Goal: Task Accomplishment & Management: Manage account settings

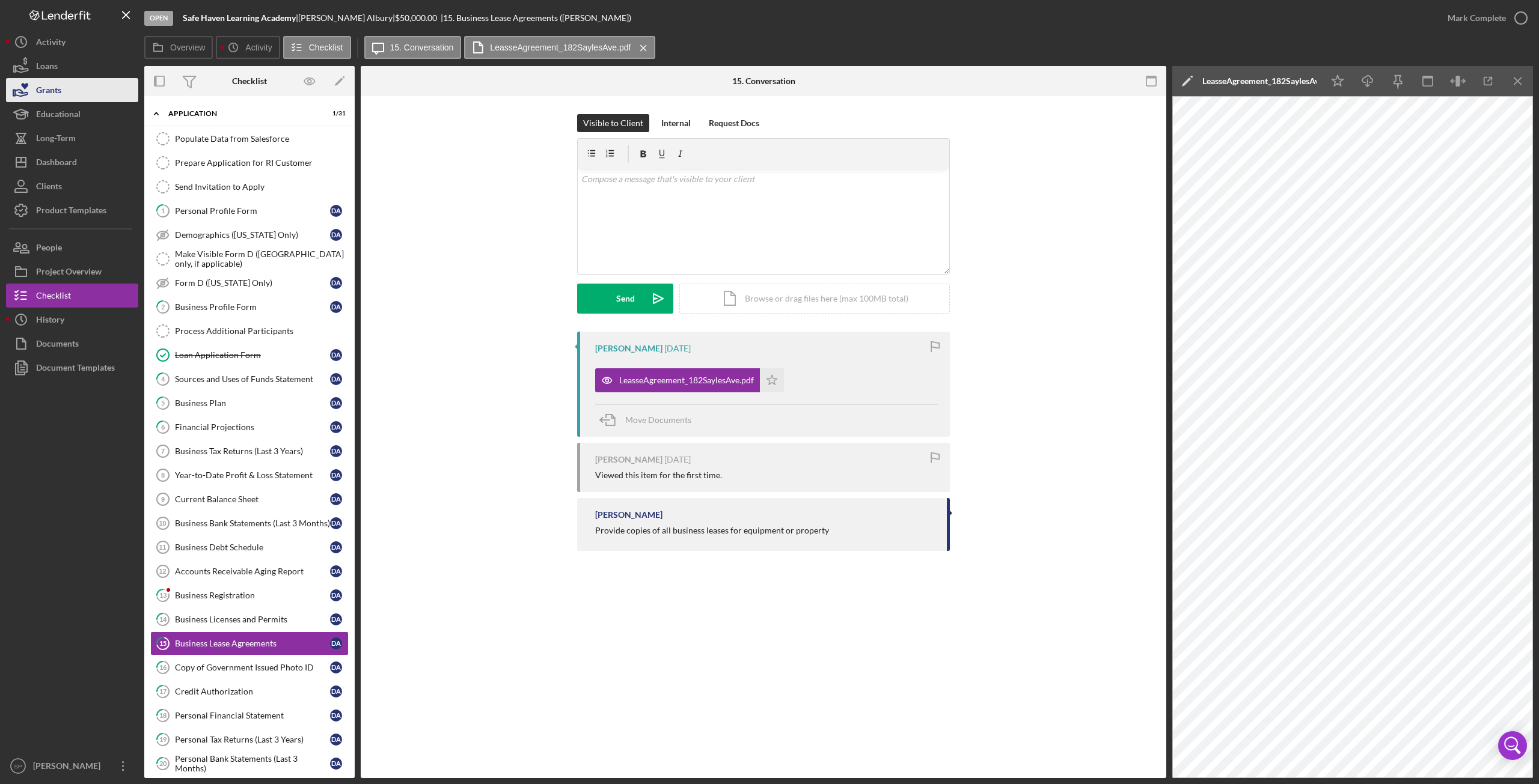
scroll to position [228, 0]
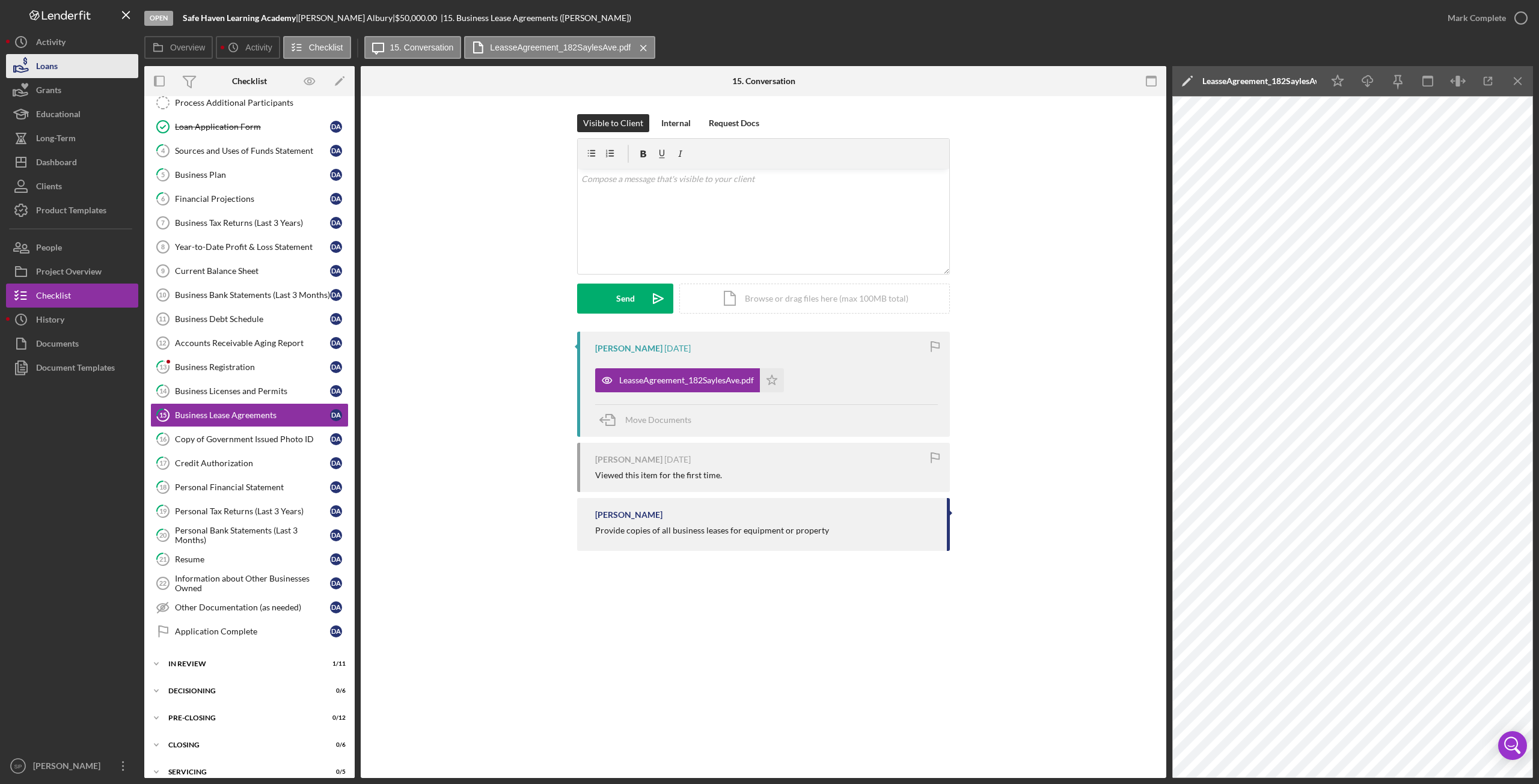
click at [52, 63] on div "Loans" at bounding box center [47, 67] width 22 height 27
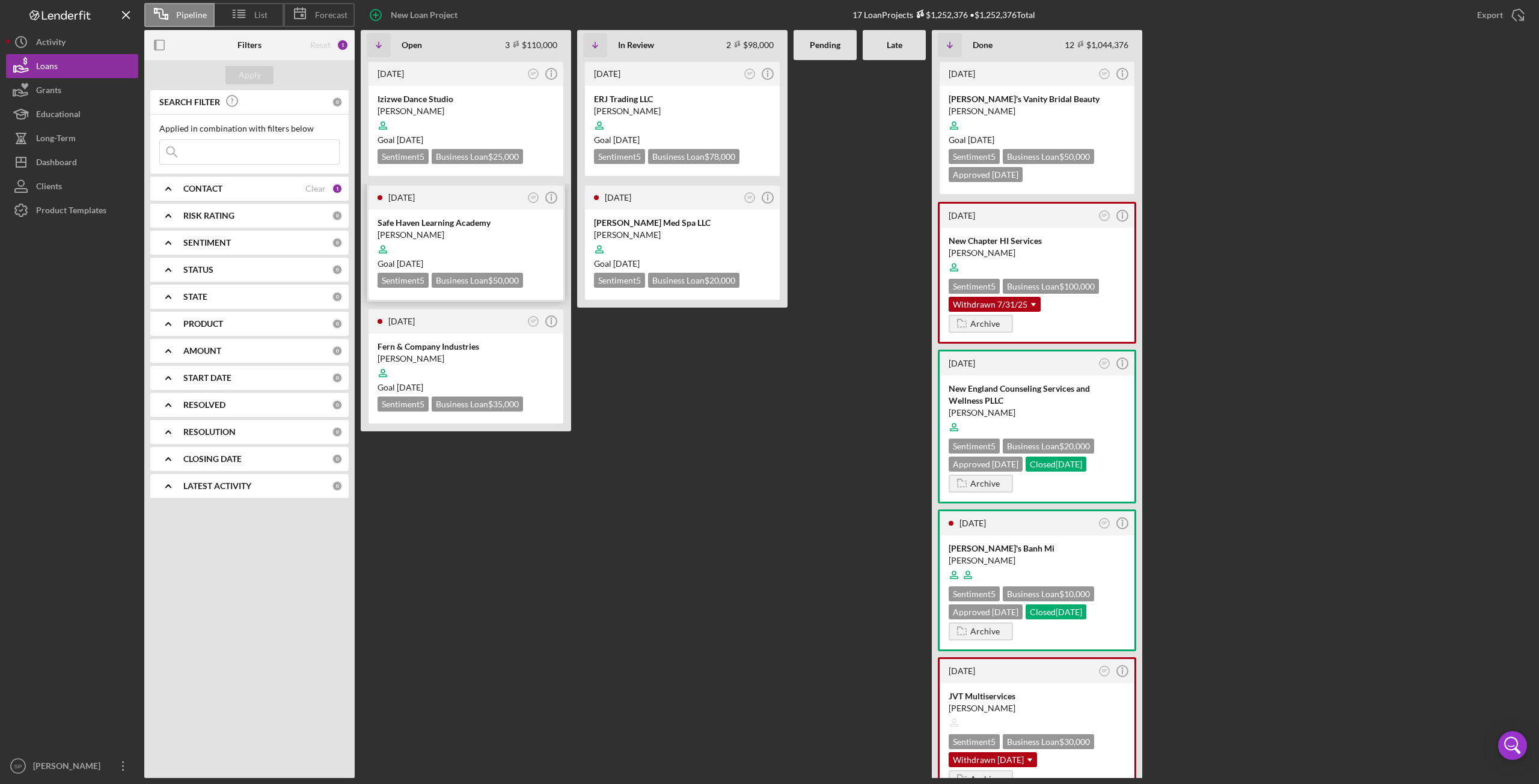
click at [476, 240] on div at bounding box center [466, 249] width 176 height 22
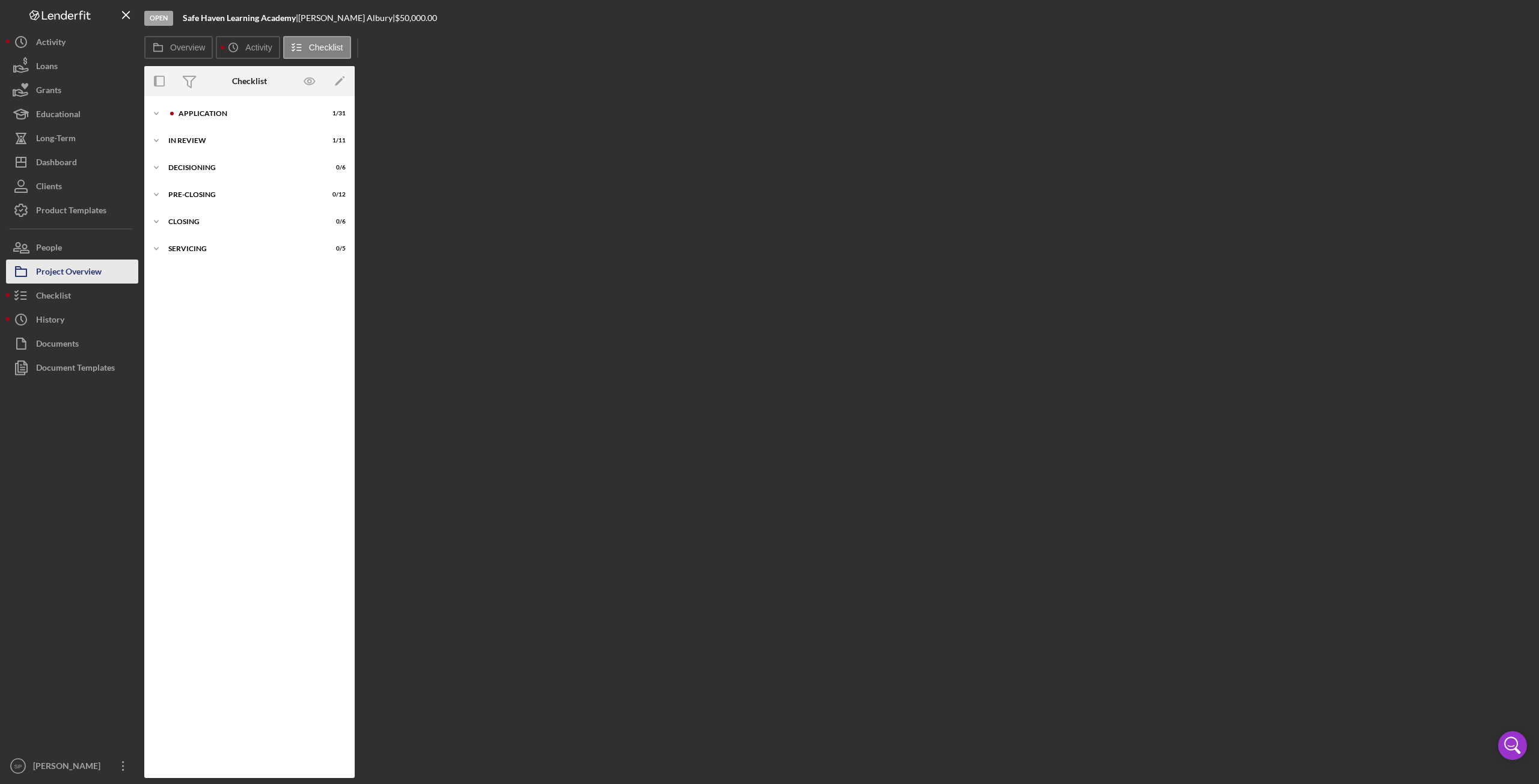
click at [66, 269] on div "Project Overview" at bounding box center [69, 272] width 66 height 27
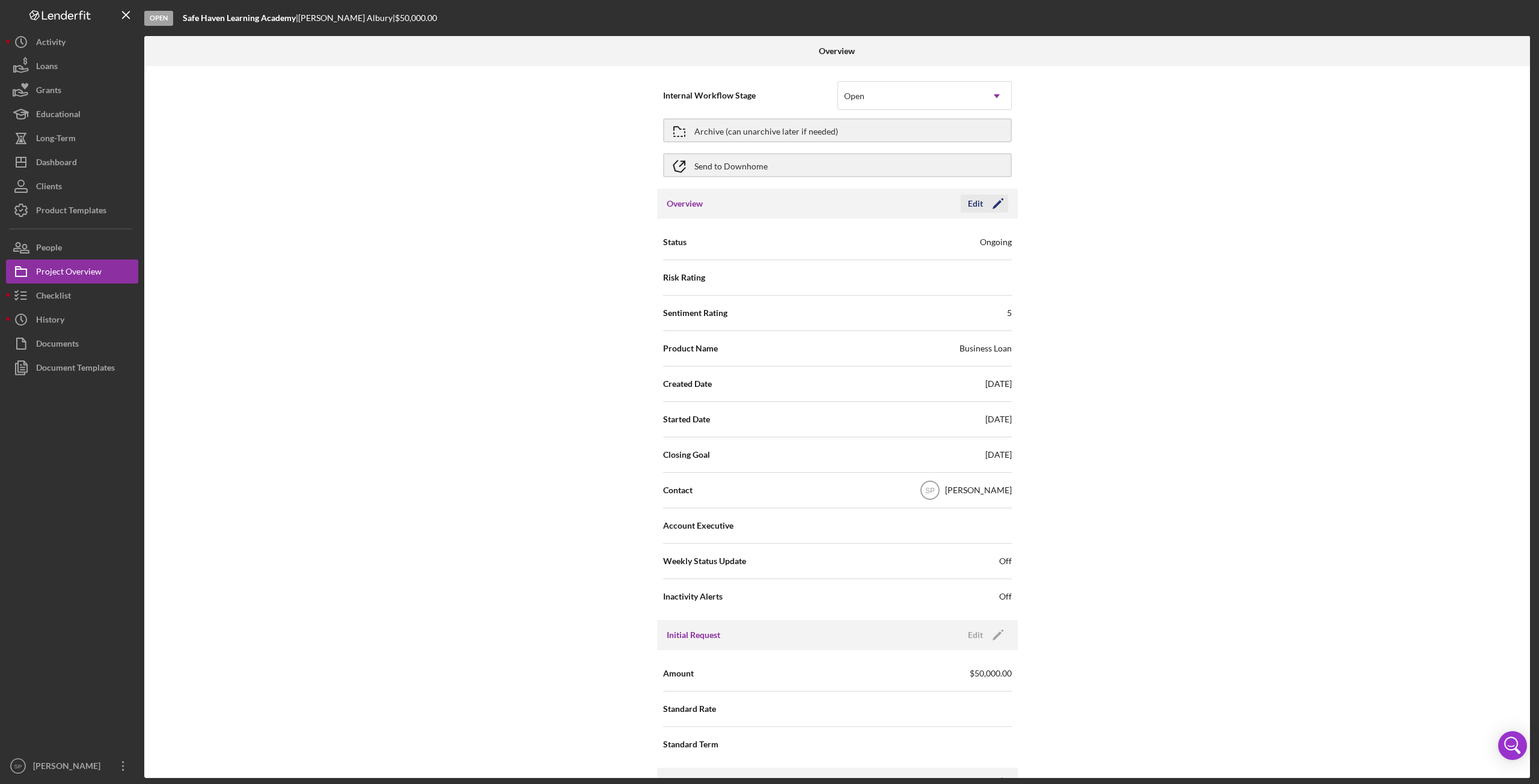
click at [1001, 205] on icon "Icon/Edit" at bounding box center [998, 203] width 30 height 30
click at [878, 458] on span "[DATE]" at bounding box center [924, 455] width 175 height 10
drag, startPoint x: 891, startPoint y: 454, endPoint x: 825, endPoint y: 452, distance: 66.0
click at [825, 452] on div "Closing Goal [DATE]" at bounding box center [837, 455] width 348 height 30
click at [861, 460] on div "Closing Goal [DATE]" at bounding box center [837, 455] width 348 height 30
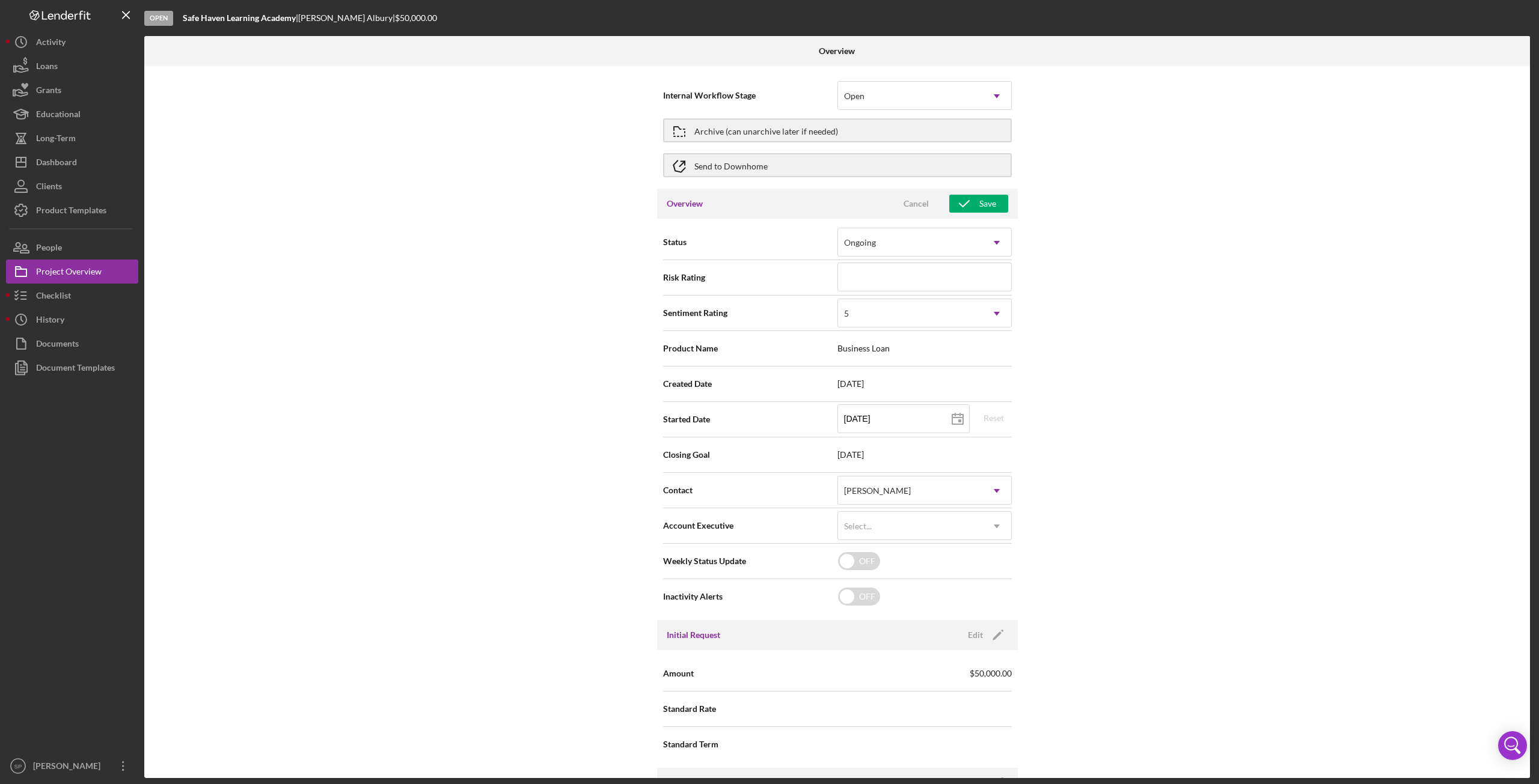
click at [861, 460] on div "Closing Goal [DATE]" at bounding box center [837, 455] width 348 height 30
click at [808, 463] on div "Closing Goal [DATE]" at bounding box center [837, 455] width 348 height 30
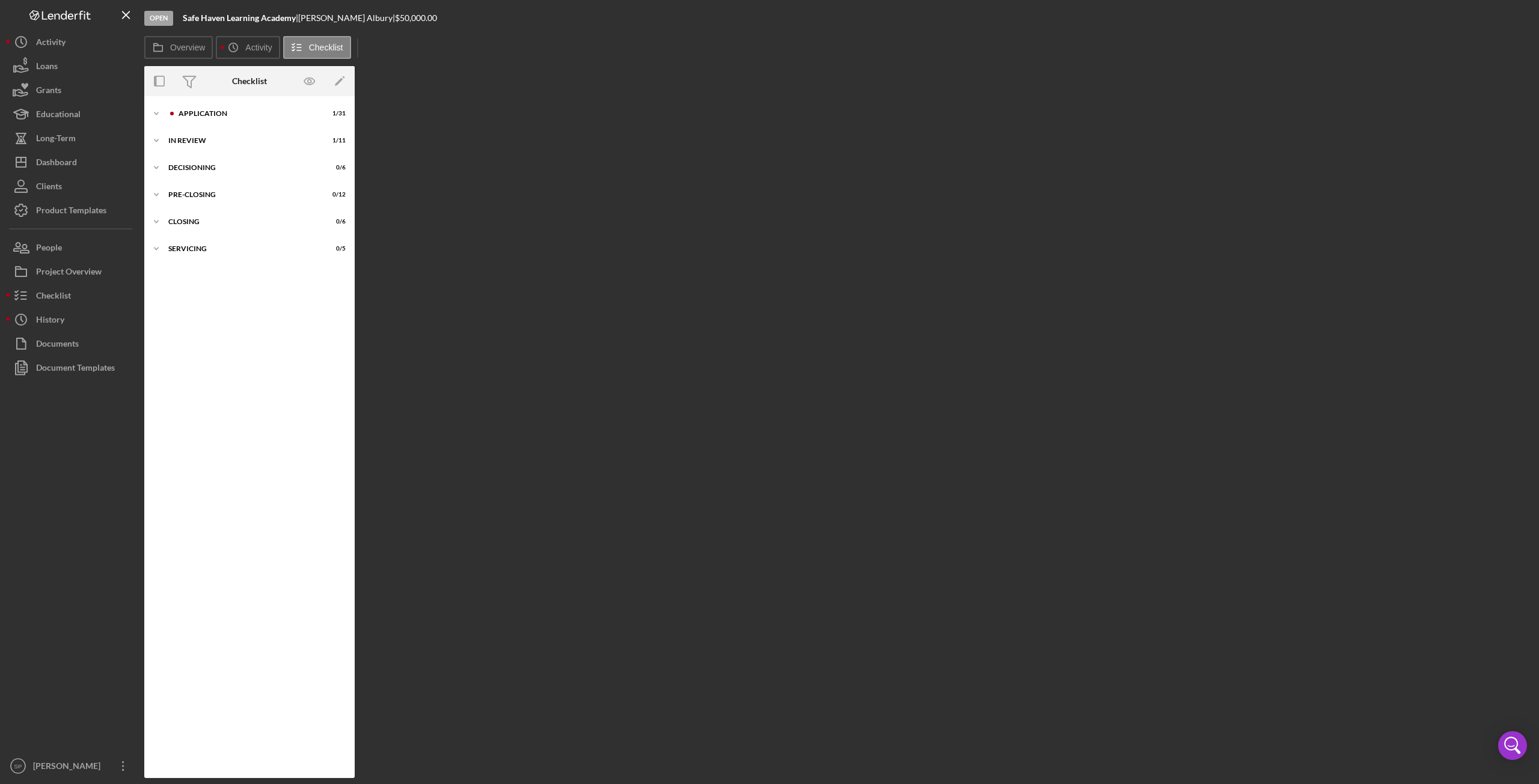
click at [748, 482] on div "Overview Internal Workflow Stage Open Icon/Dropdown Arrow Archive (can unarchiv…" at bounding box center [839, 422] width 1389 height 712
click at [67, 270] on div "Project Overview" at bounding box center [69, 272] width 66 height 27
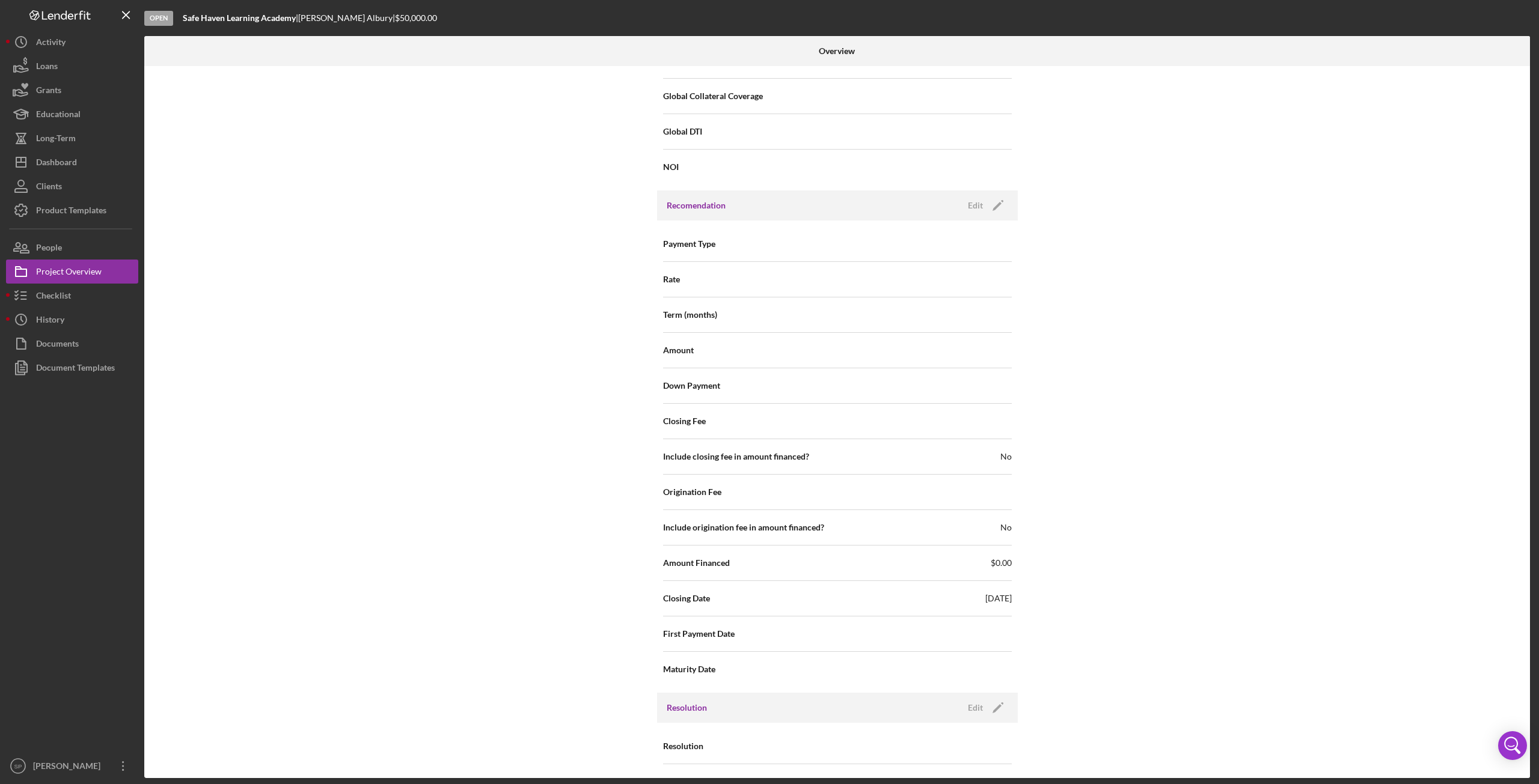
scroll to position [929, 0]
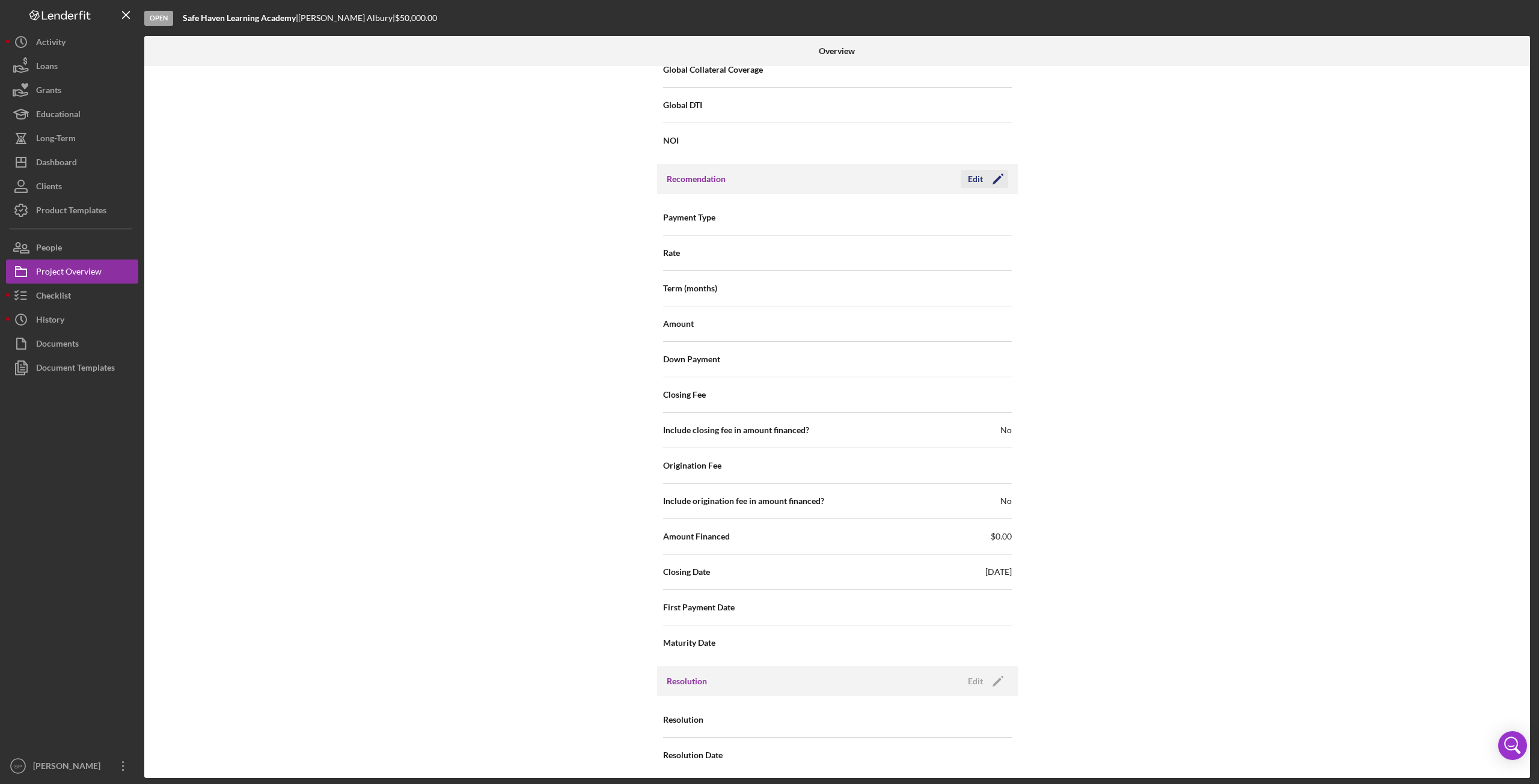
click at [992, 176] on icon "Icon/Edit" at bounding box center [998, 179] width 30 height 30
drag, startPoint x: 863, startPoint y: 570, endPoint x: 854, endPoint y: 576, distance: 10.8
click at [854, 576] on input "[DATE]" at bounding box center [923, 570] width 174 height 29
type input "08/3d/2025"
type input "[DATE]"
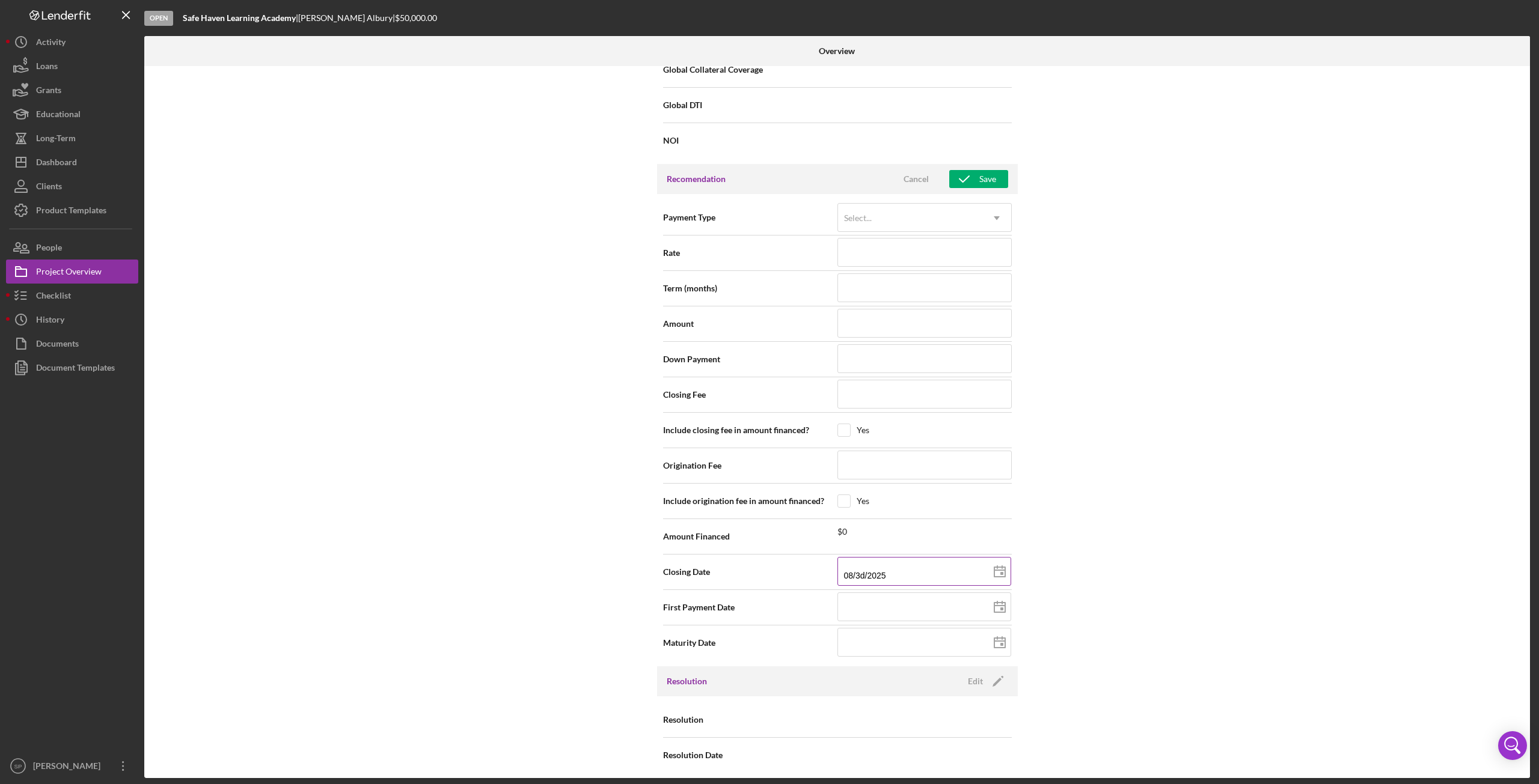
type input "[DATE]"
click at [988, 175] on div "Save" at bounding box center [987, 179] width 16 height 18
click at [55, 63] on div "Loans" at bounding box center [47, 67] width 22 height 27
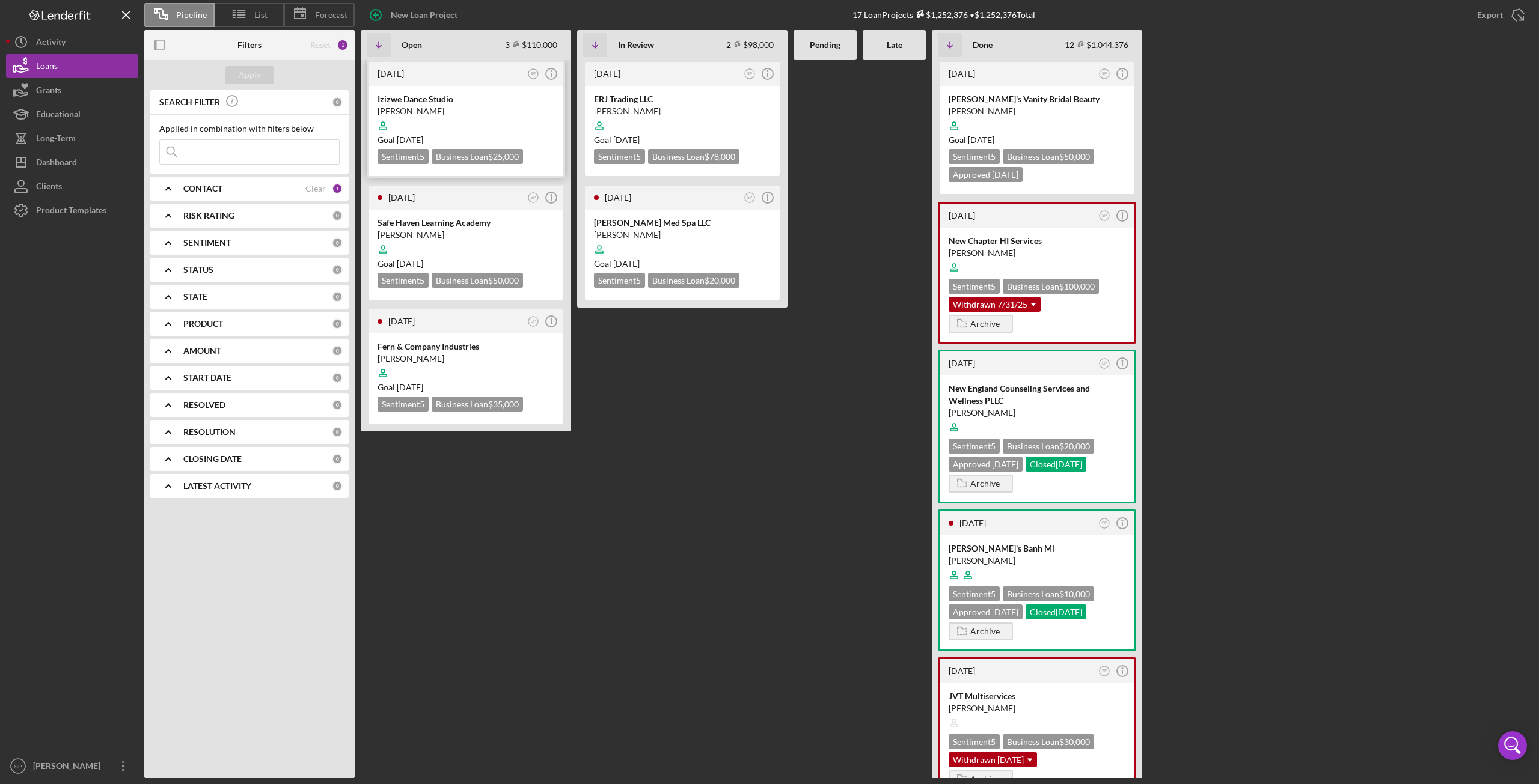
click at [484, 113] on div "[PERSON_NAME]" at bounding box center [466, 112] width 176 height 12
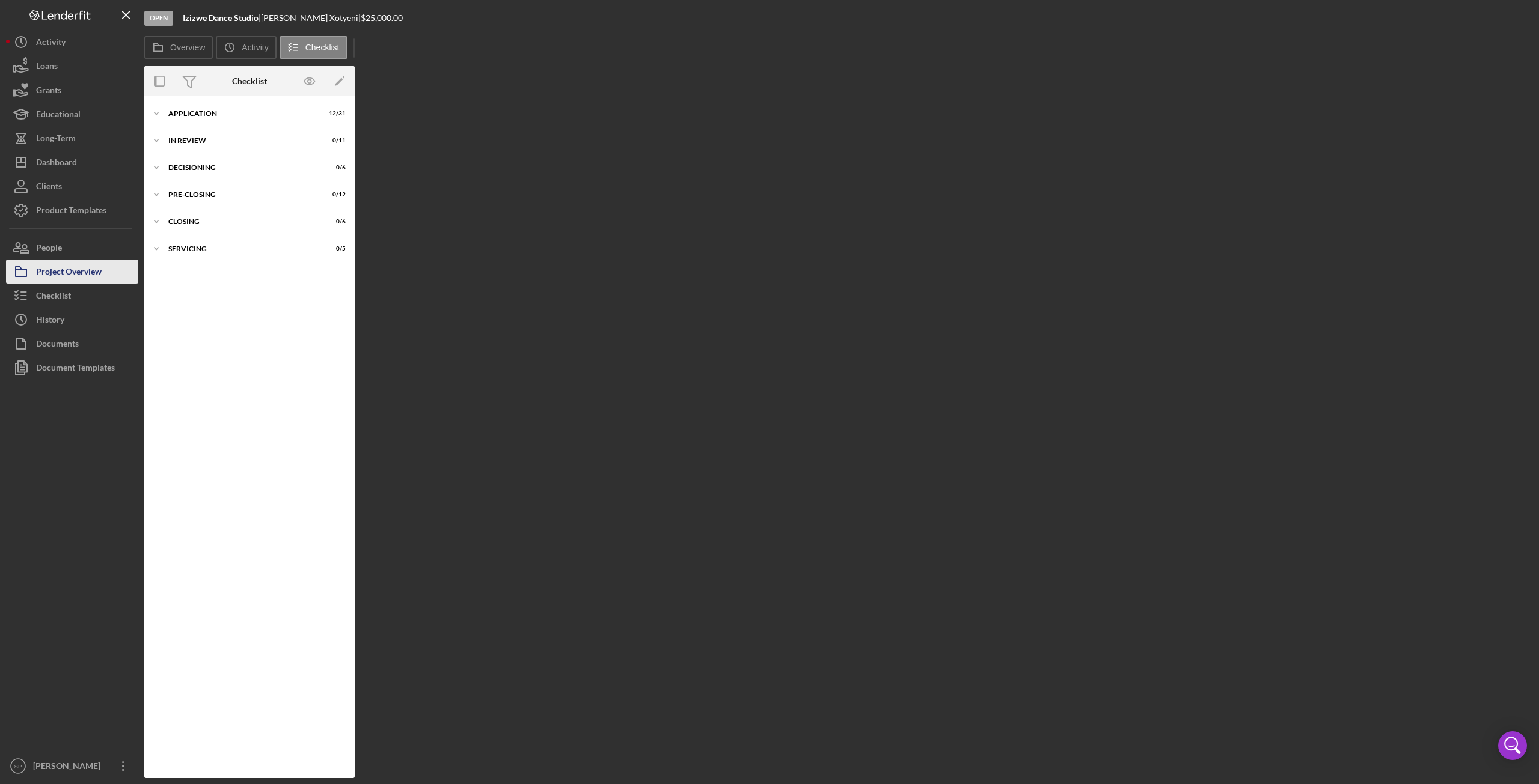
click at [62, 267] on div "Project Overview" at bounding box center [69, 272] width 66 height 27
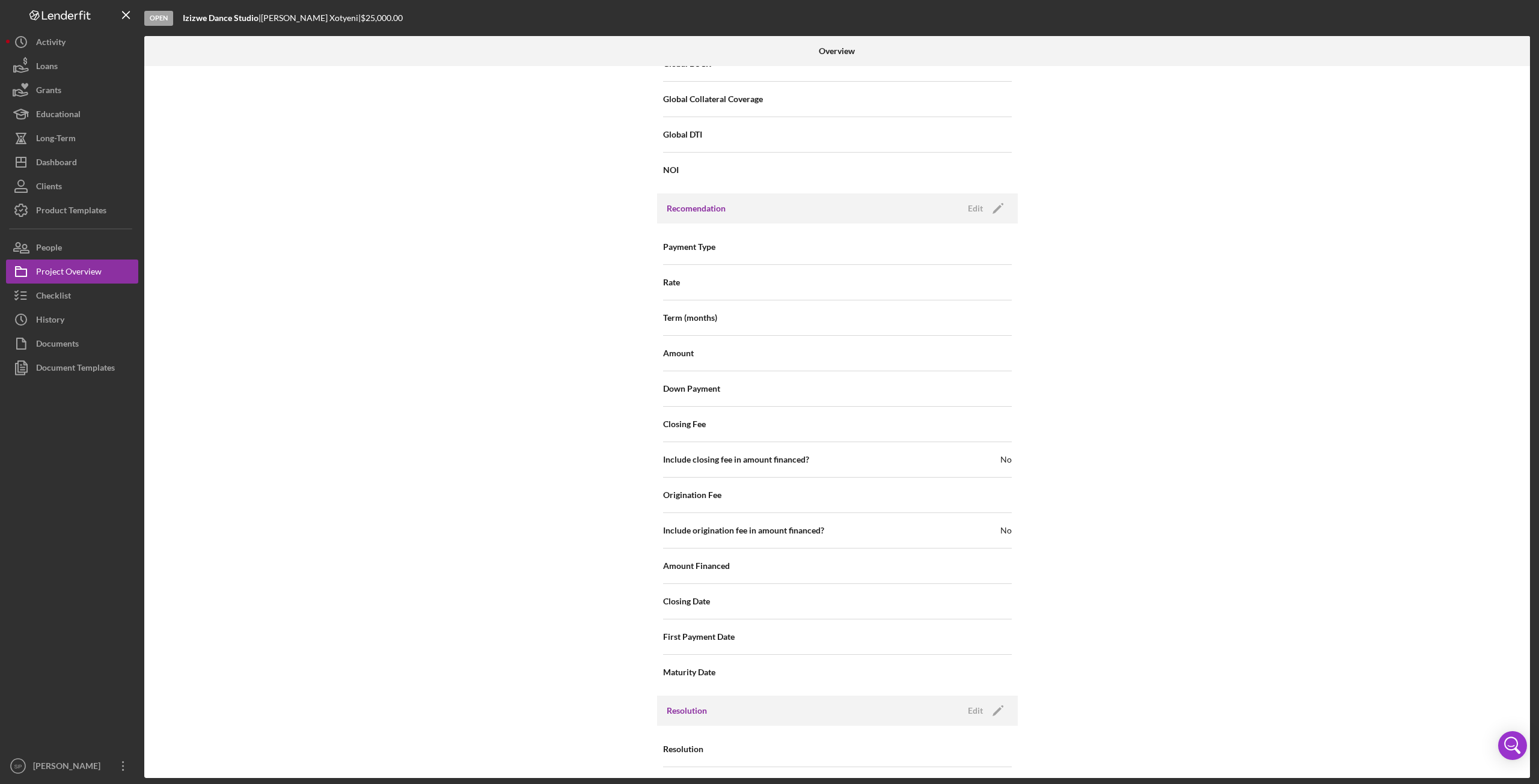
scroll to position [902, 0]
click at [1001, 207] on icon "Icon/Edit" at bounding box center [998, 207] width 30 height 30
click at [995, 596] on icon at bounding box center [999, 599] width 30 height 30
type input "[DATE]"
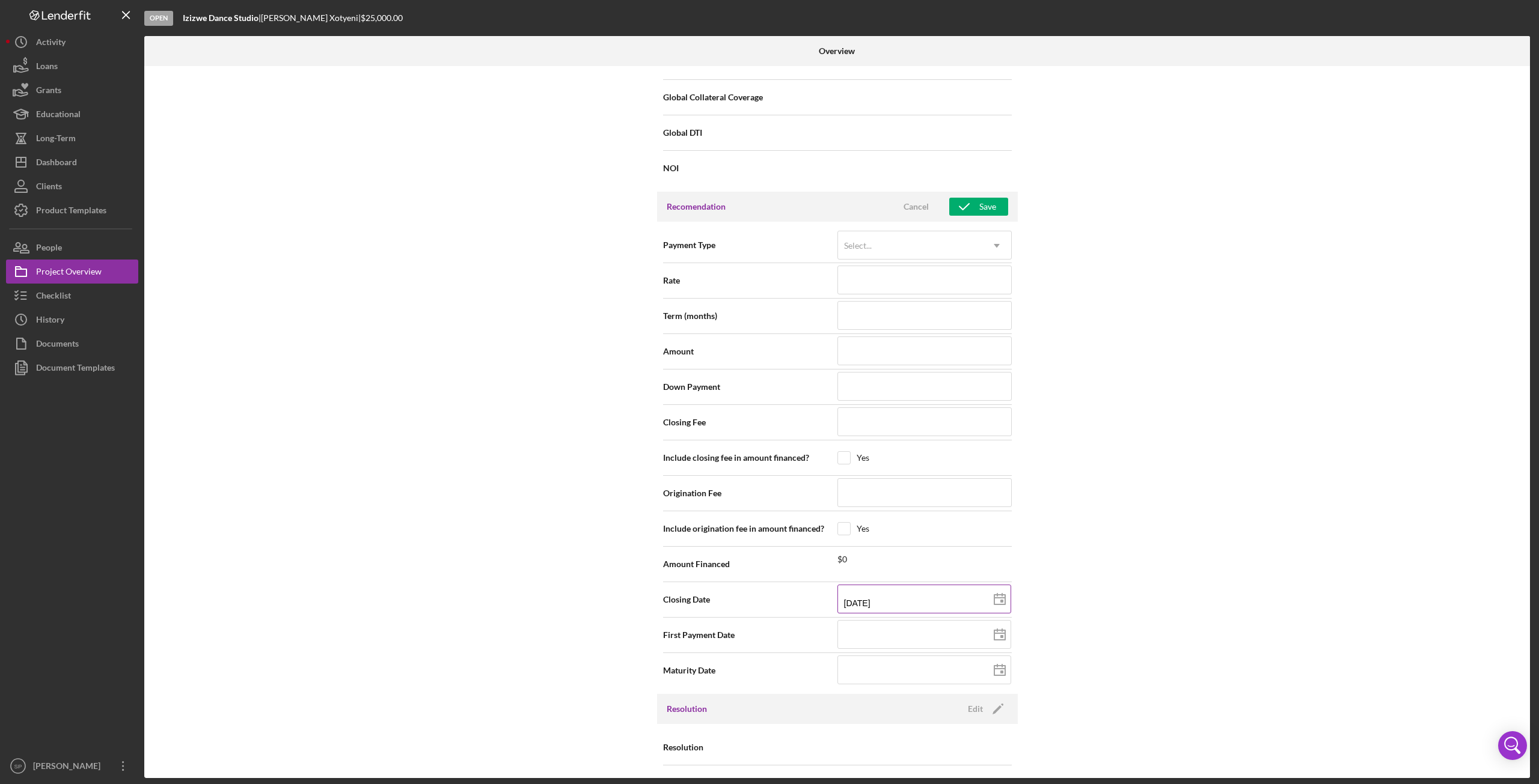
type input "[DATE]"
click at [988, 201] on div "Save" at bounding box center [987, 207] width 16 height 18
click at [82, 68] on button "Loans" at bounding box center [72, 67] width 132 height 24
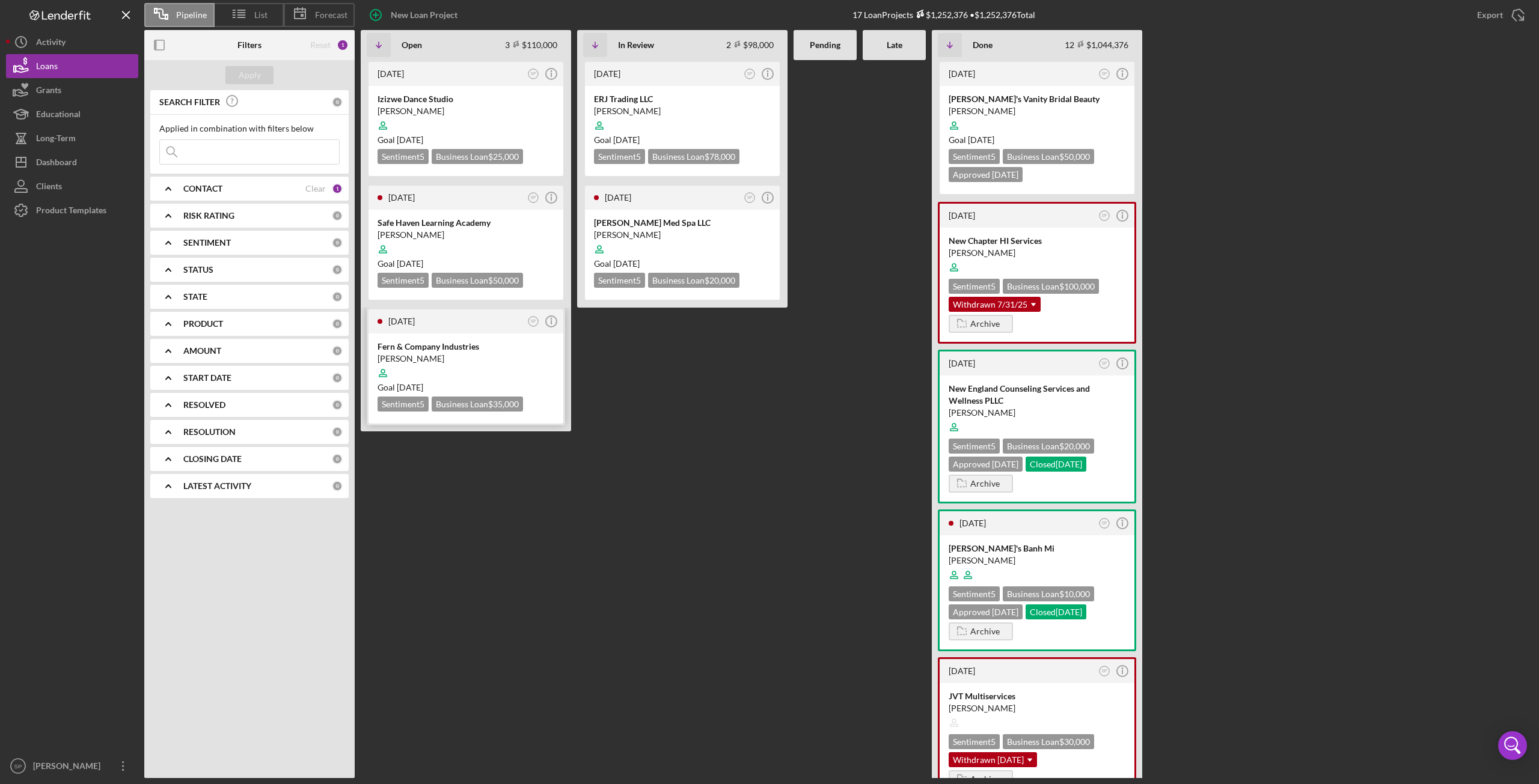
click at [444, 363] on div at bounding box center [466, 373] width 176 height 22
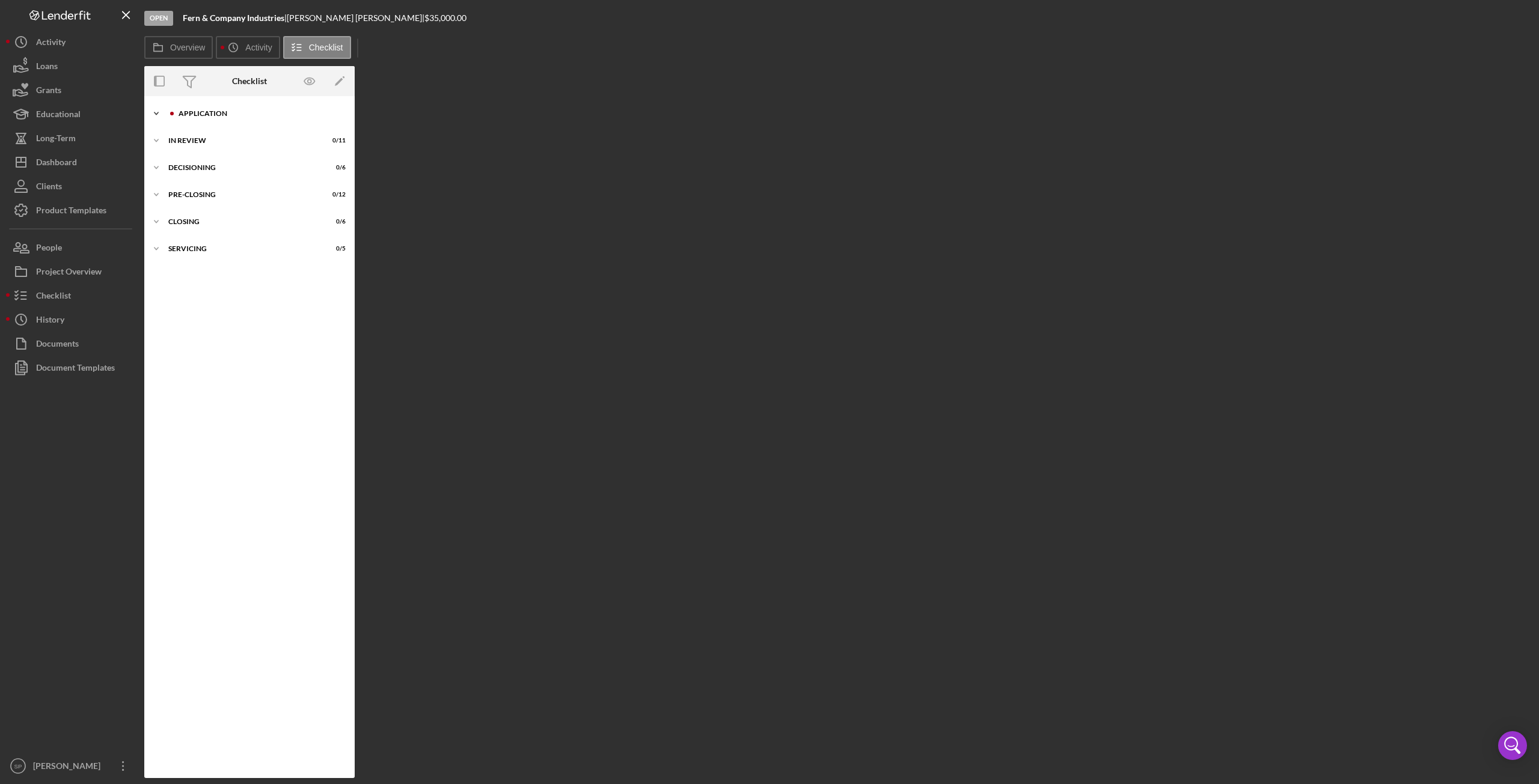
click at [206, 110] on div "Application" at bounding box center [259, 113] width 161 height 7
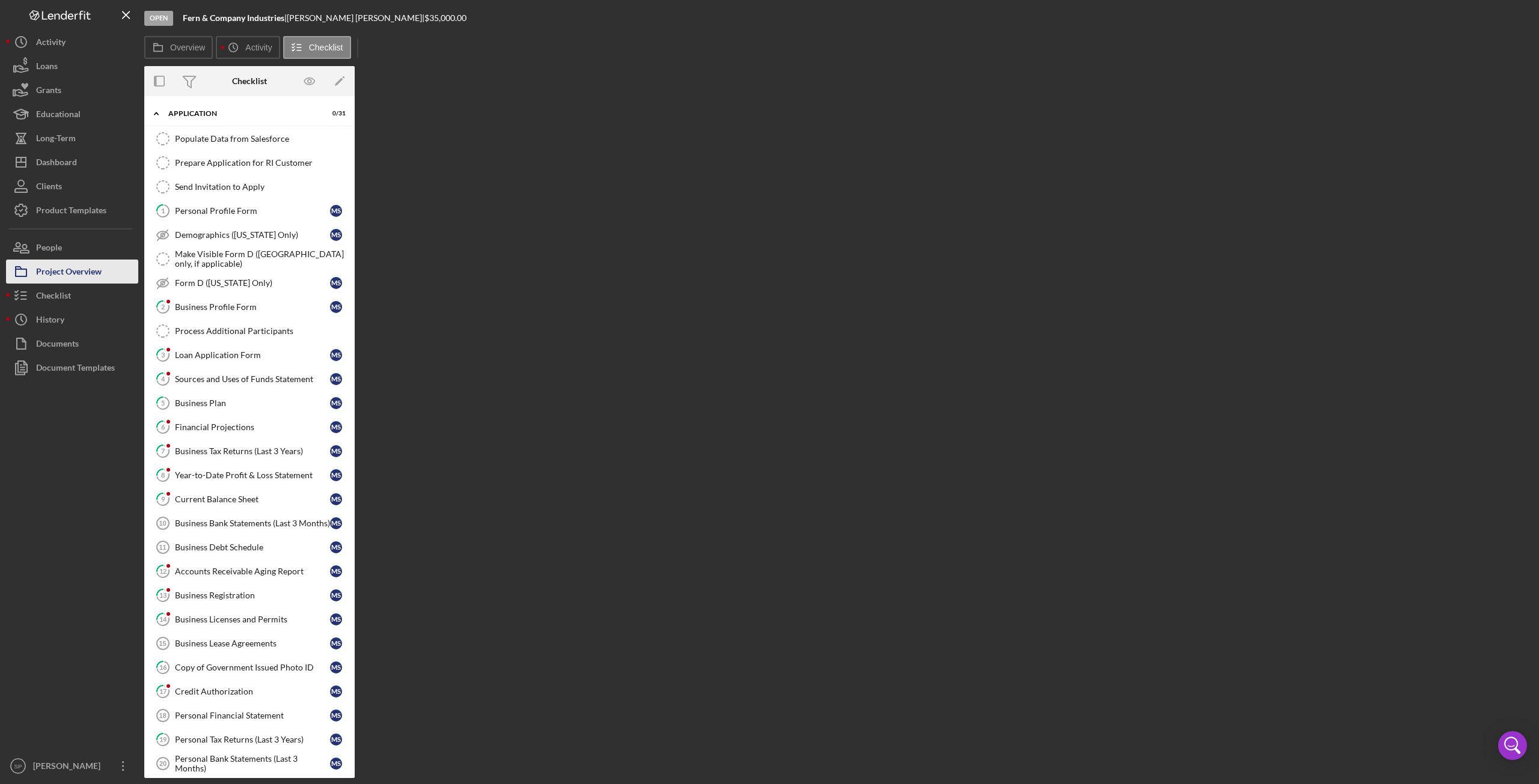
click at [115, 275] on button "Project Overview" at bounding box center [72, 271] width 132 height 24
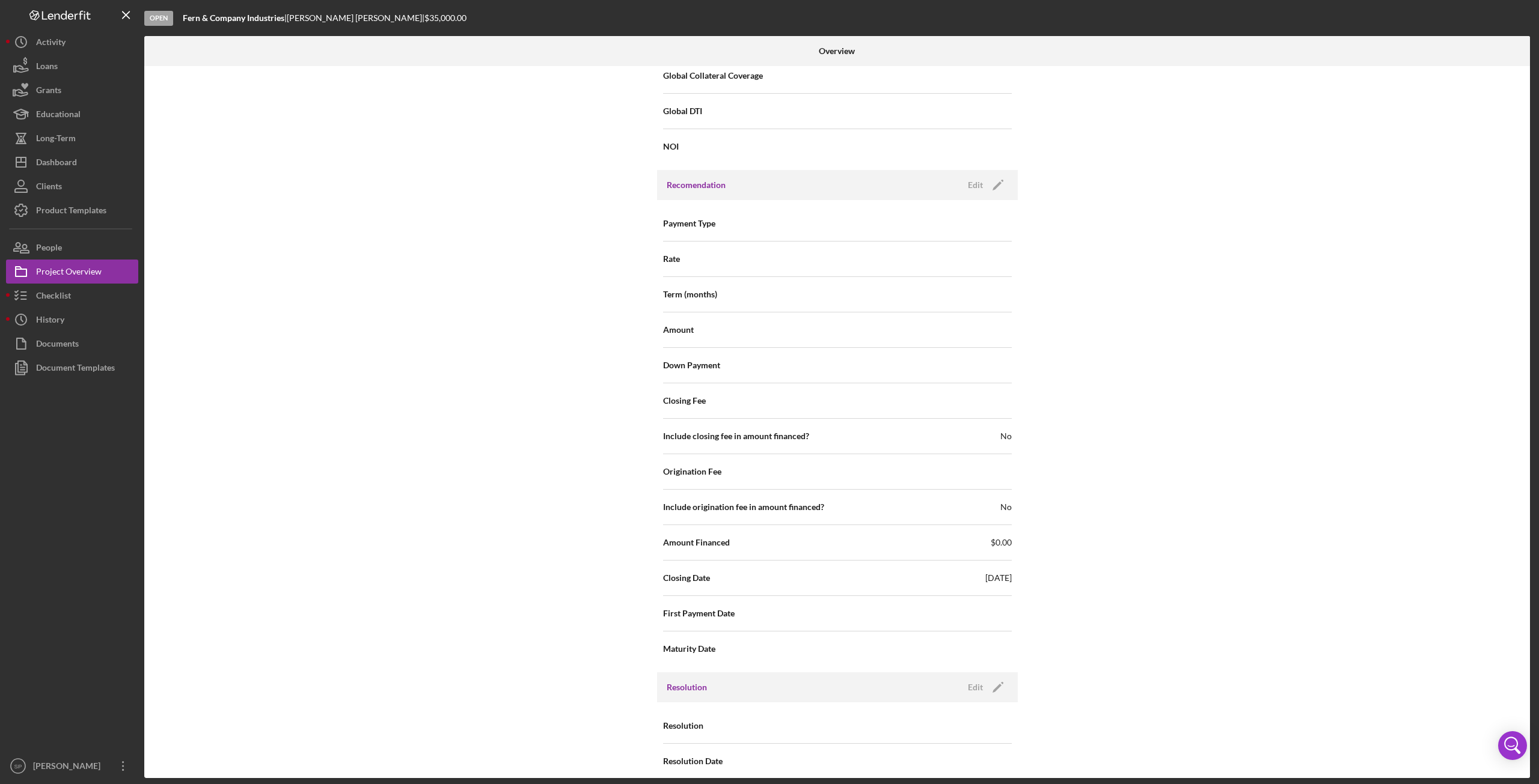
scroll to position [929, 0]
click at [993, 178] on polygon "button" at bounding box center [997, 180] width 9 height 9
click at [996, 569] on icon at bounding box center [999, 571] width 30 height 30
type input "[DATE]"
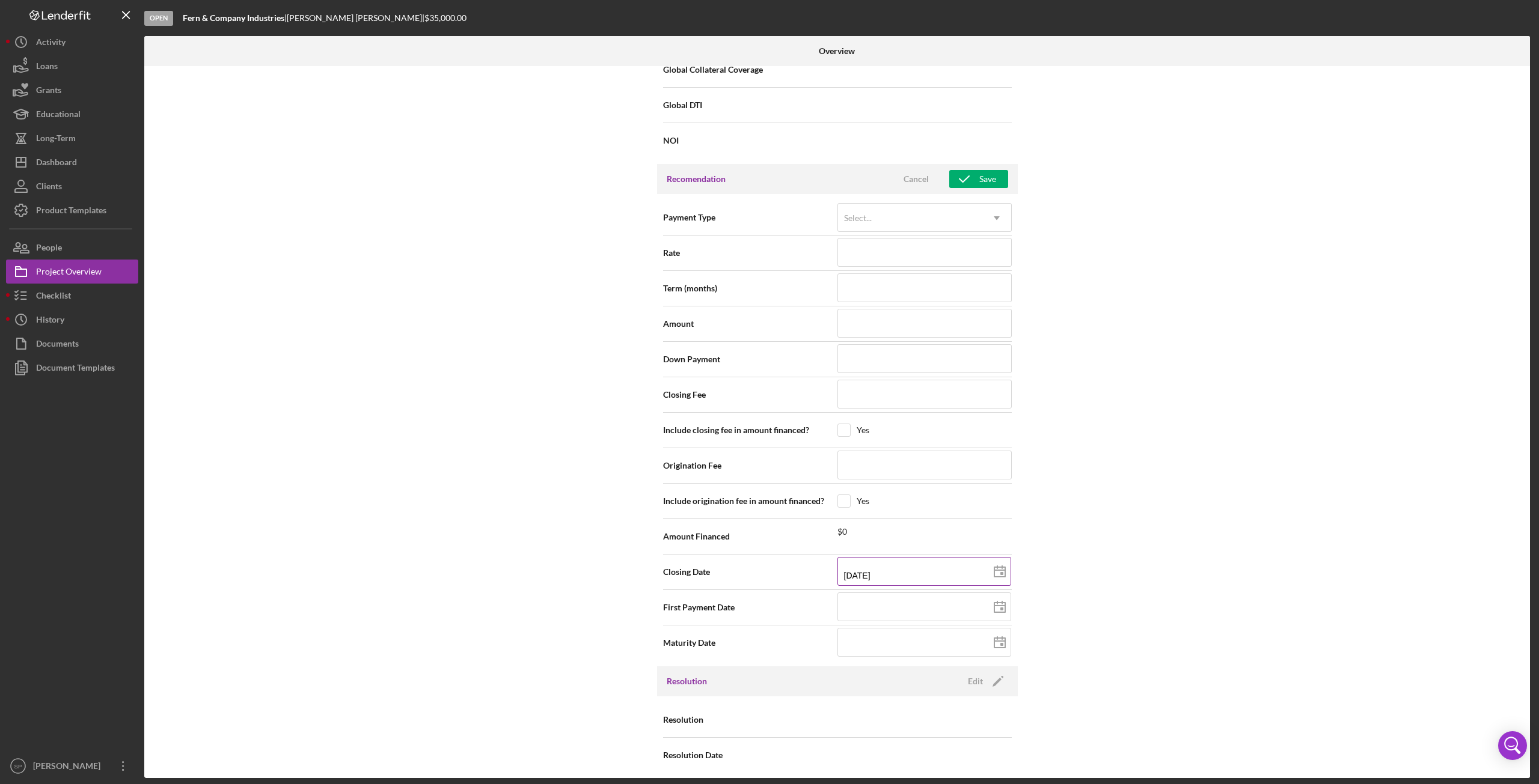
type input "[DATE]"
click at [973, 180] on icon "button" at bounding box center [964, 179] width 30 height 30
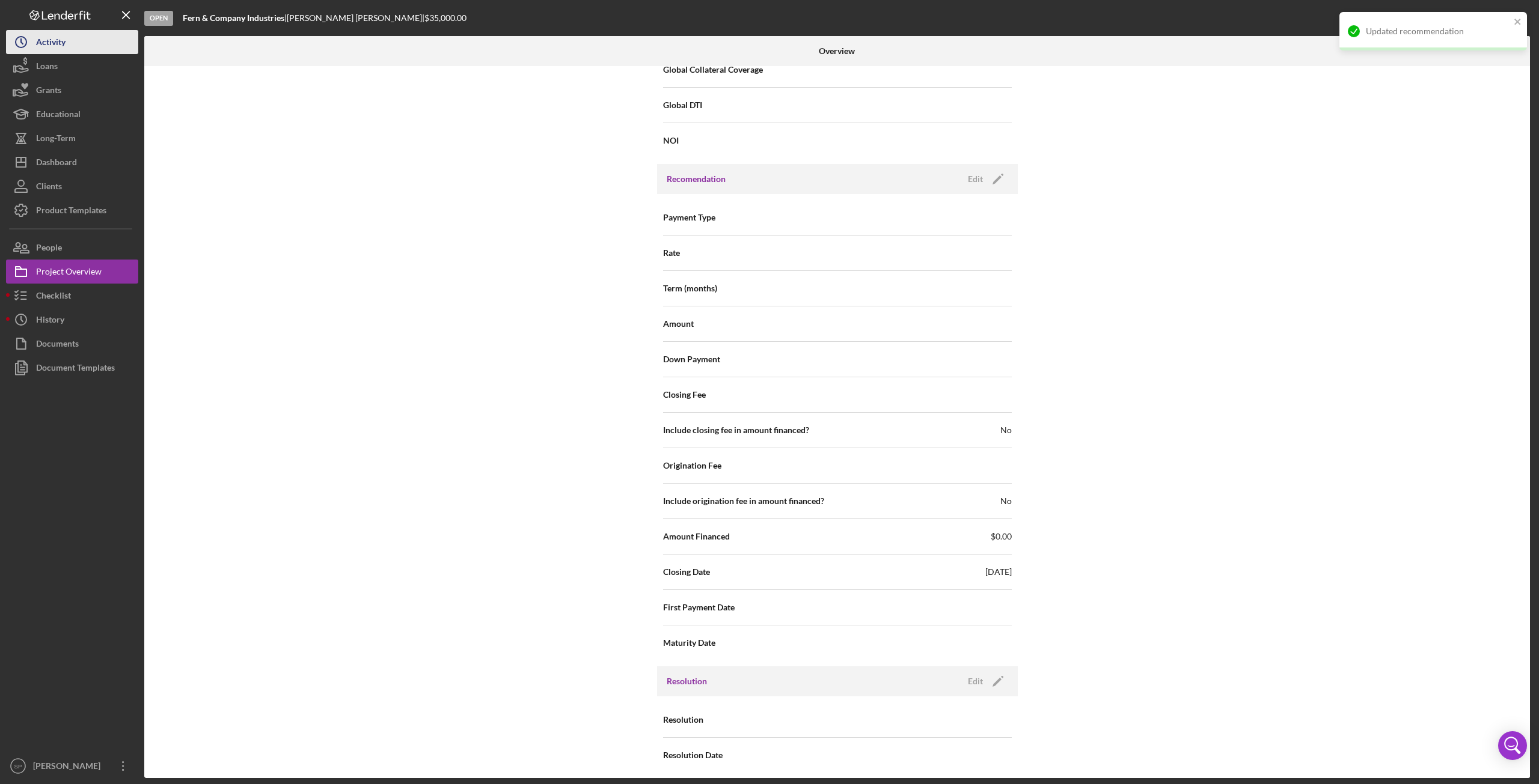
click at [72, 47] on button "Icon/History Activity" at bounding box center [72, 42] width 132 height 24
